Goal: Task Accomplishment & Management: Manage account settings

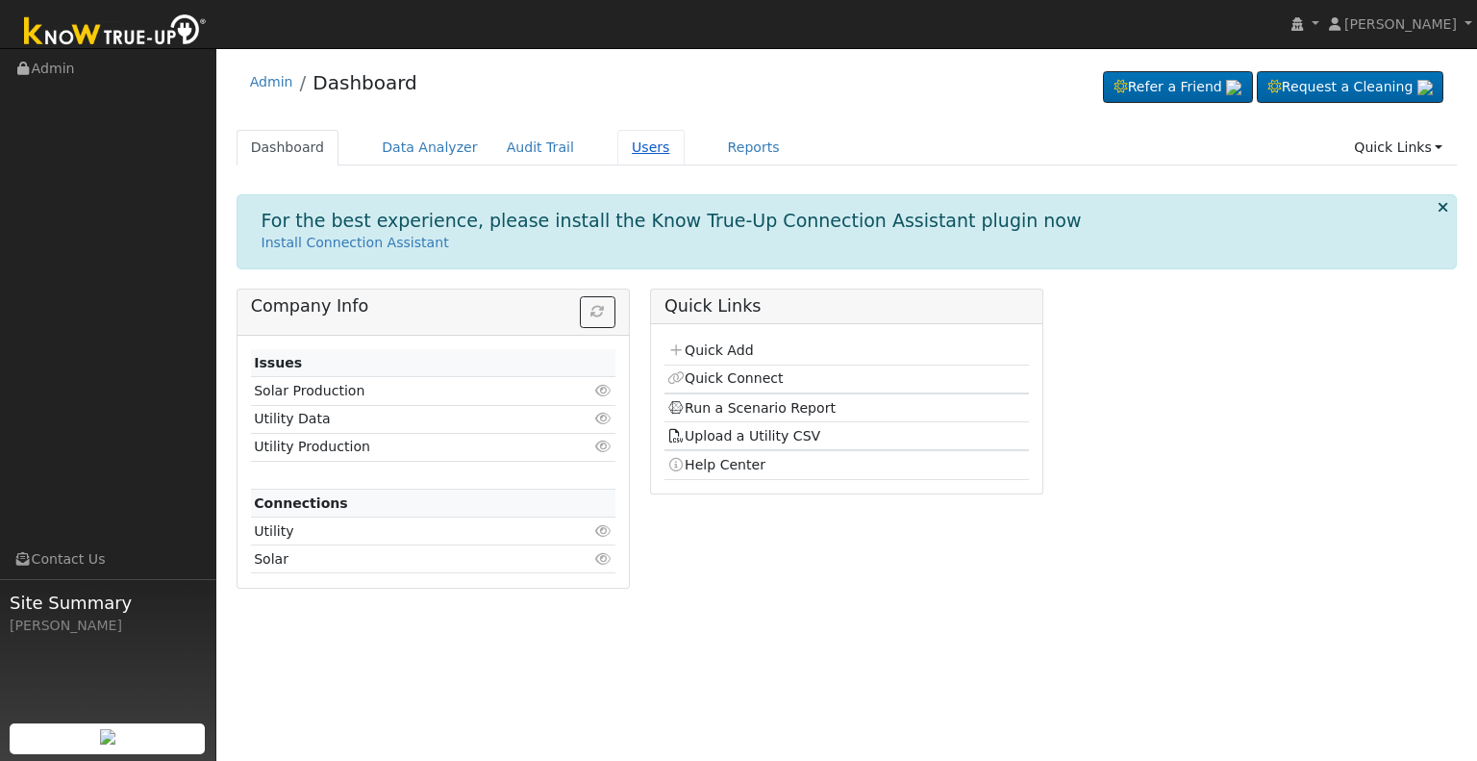
click at [621, 145] on link "Users" at bounding box center [650, 148] width 67 height 36
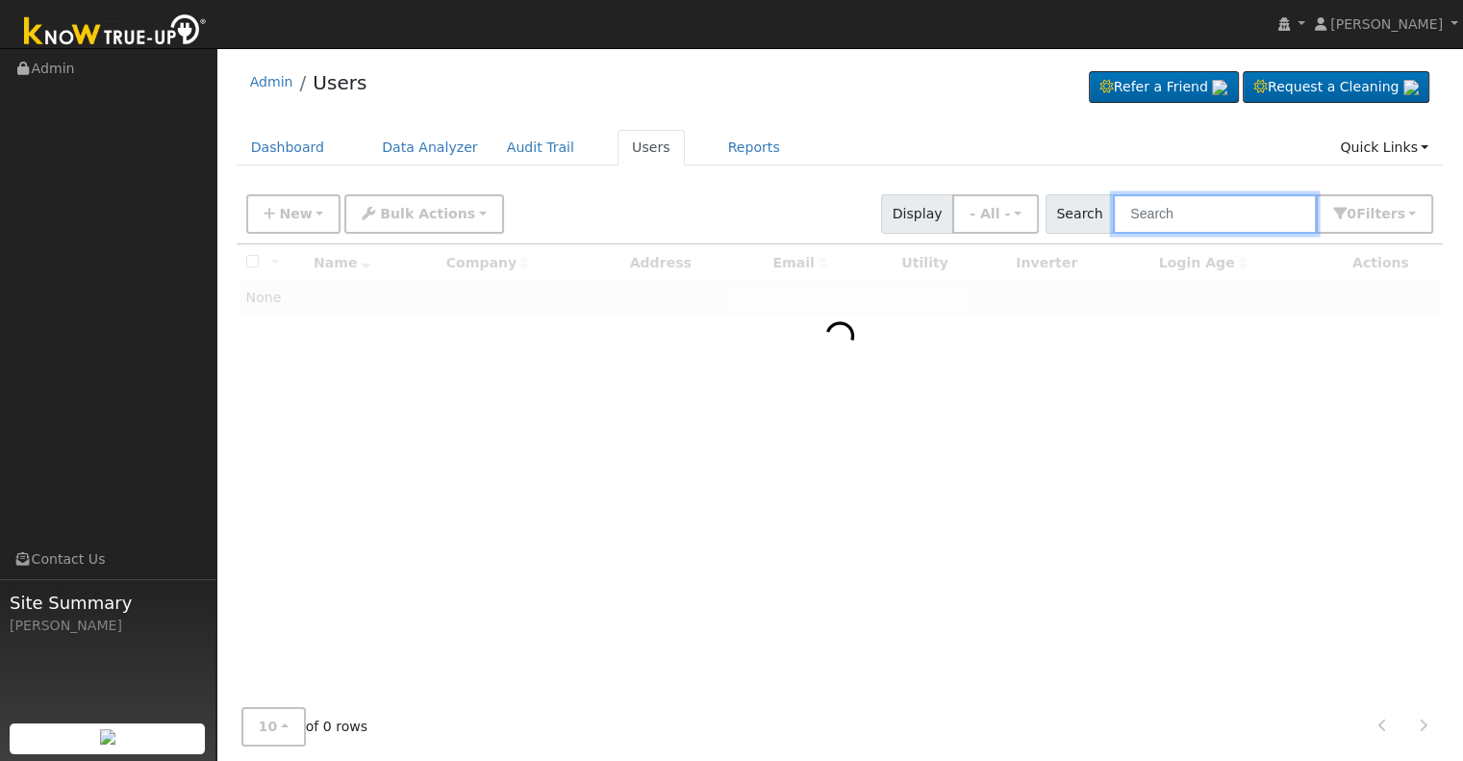
click at [1193, 218] on input "text" at bounding box center [1215, 213] width 204 height 39
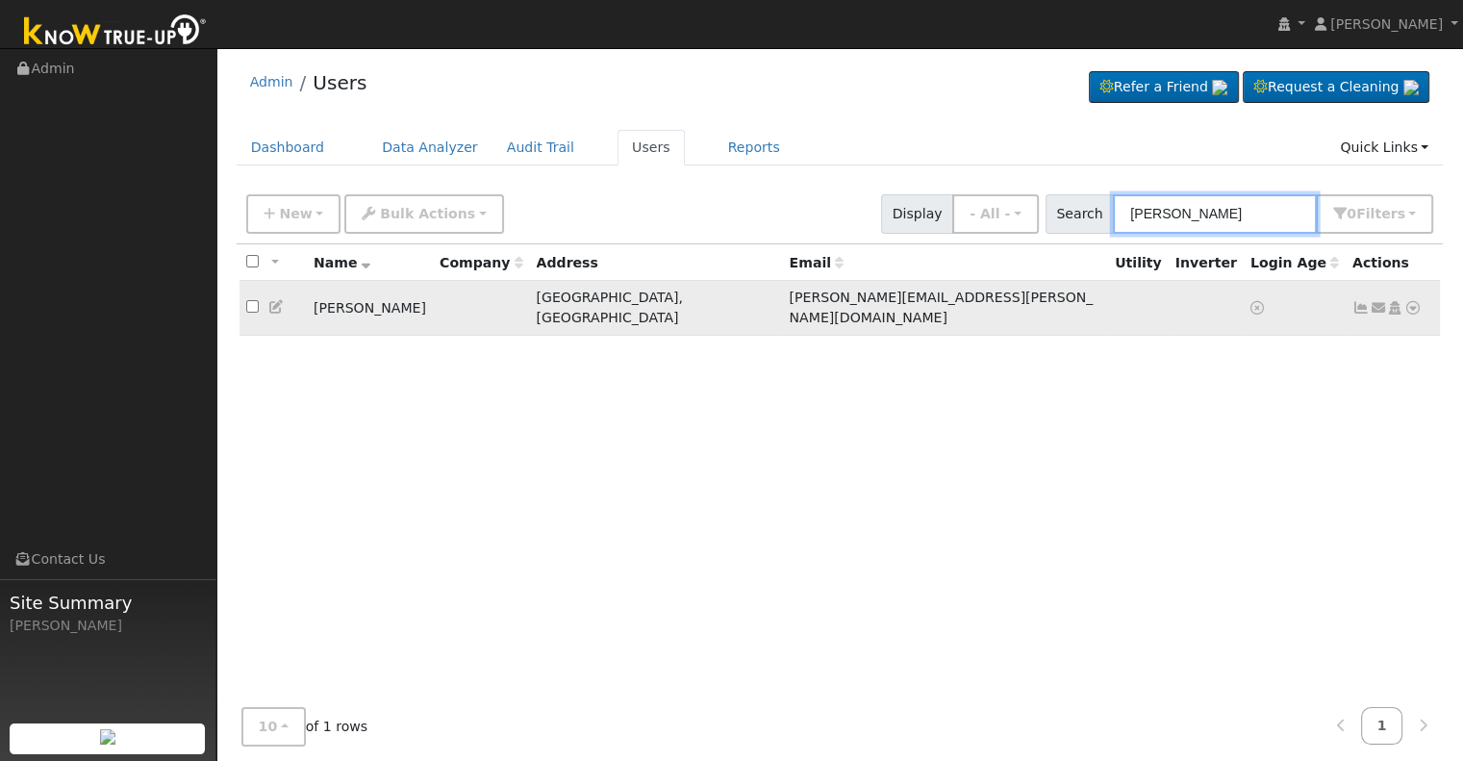
type input "[PERSON_NAME]"
click at [1396, 301] on icon at bounding box center [1394, 307] width 17 height 13
